Goal: Task Accomplishment & Management: Manage account settings

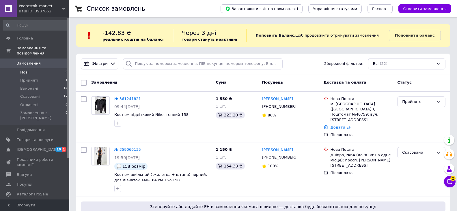
click at [33, 69] on li "Нові 0" at bounding box center [35, 72] width 71 height 8
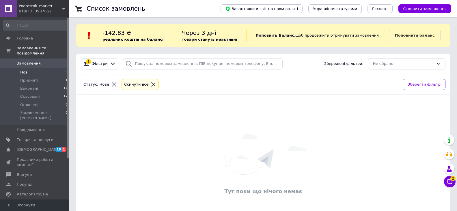
click at [25, 70] on span "Нові" at bounding box center [24, 72] width 8 height 5
click at [19, 125] on link "Повідомлення 0" at bounding box center [35, 130] width 71 height 10
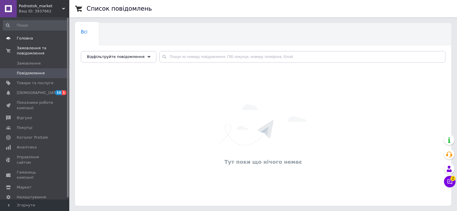
click at [29, 38] on span "Головна" at bounding box center [25, 38] width 16 height 5
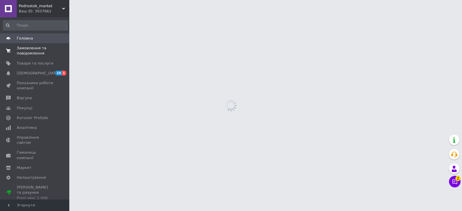
click at [37, 49] on span "Замовлення та повідомлення" at bounding box center [35, 51] width 37 height 10
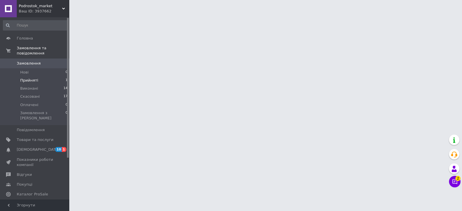
click at [38, 76] on li "Прийняті 1" at bounding box center [35, 80] width 71 height 8
